Goal: Navigation & Orientation: Go to known website

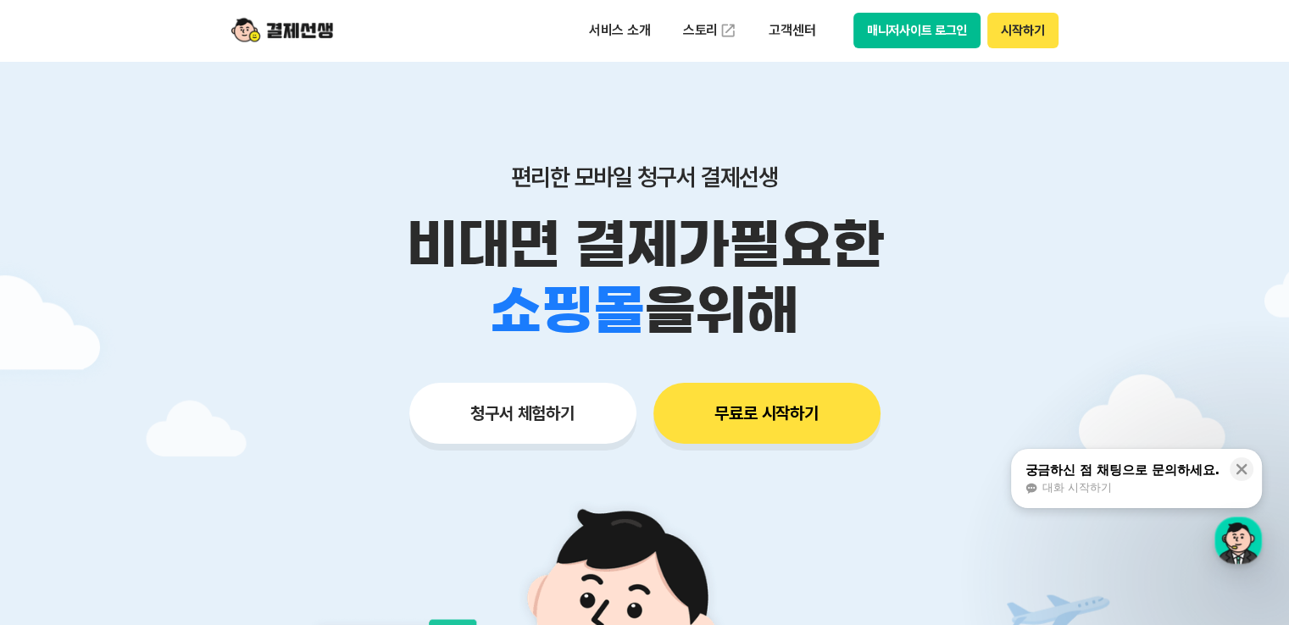
click at [922, 34] on button "매니저사이트 로그인" at bounding box center [917, 31] width 128 height 36
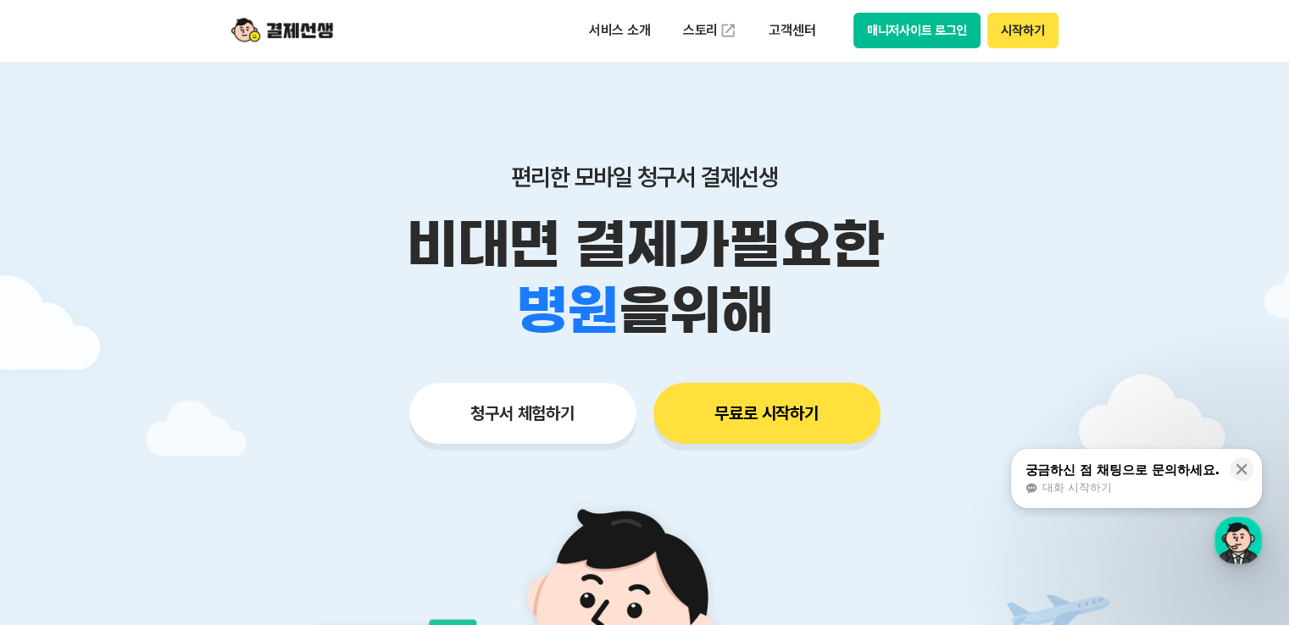
click at [885, 36] on button "매니저사이트 로그인" at bounding box center [917, 31] width 128 height 36
